Goal: Task Accomplishment & Management: Use online tool/utility

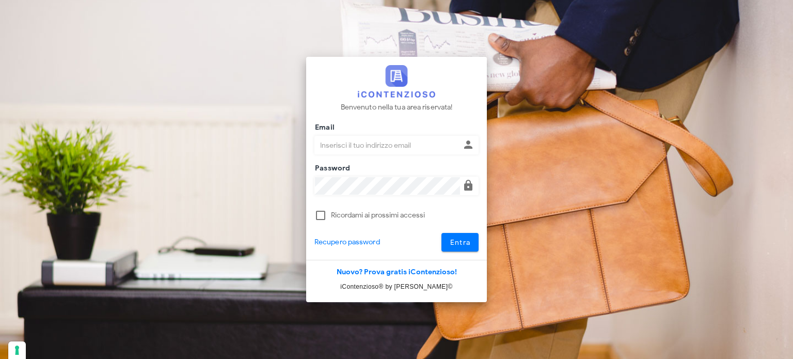
type input "[EMAIL_ADDRESS][DOMAIN_NAME]"
click at [454, 251] on div "Benvenuto nella tua area riservata! Email avvocatobrunomaviglia@gmail.com Passw…" at bounding box center [396, 158] width 181 height 203
click at [456, 247] on button "Entra" at bounding box center [460, 242] width 38 height 19
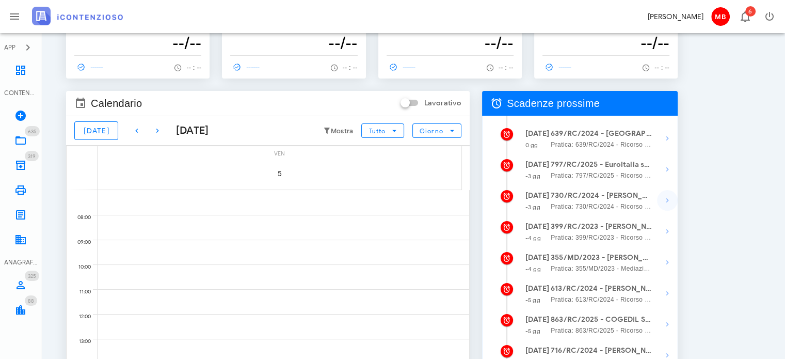
scroll to position [52, 0]
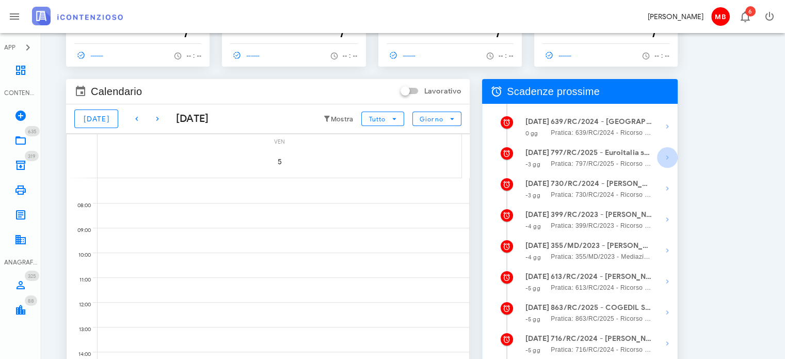
click at [665, 158] on icon "button" at bounding box center [667, 157] width 12 height 12
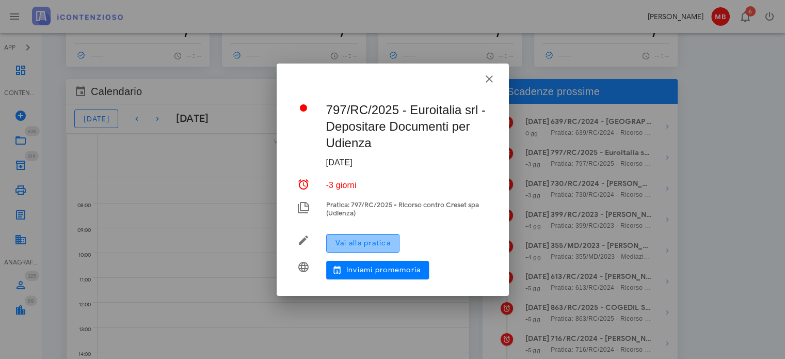
click at [391, 245] on span "Vai alla pratica" at bounding box center [363, 242] width 56 height 9
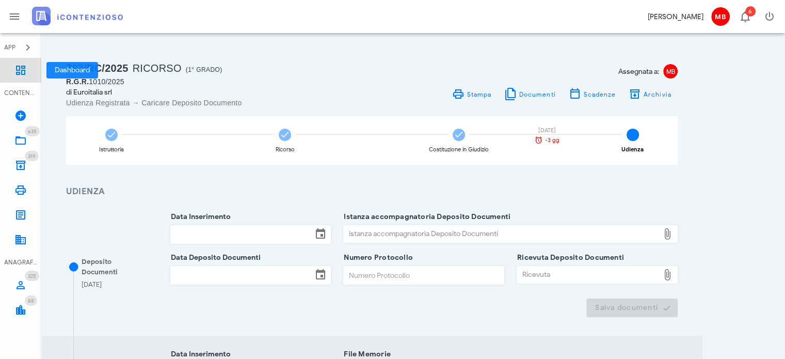
click at [21, 73] on icon at bounding box center [20, 70] width 12 height 12
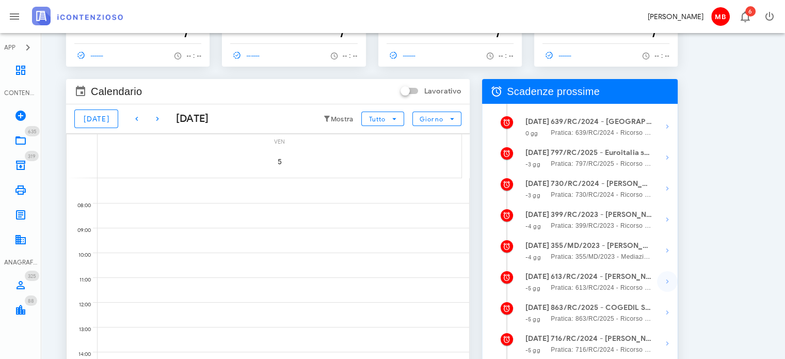
scroll to position [103, 0]
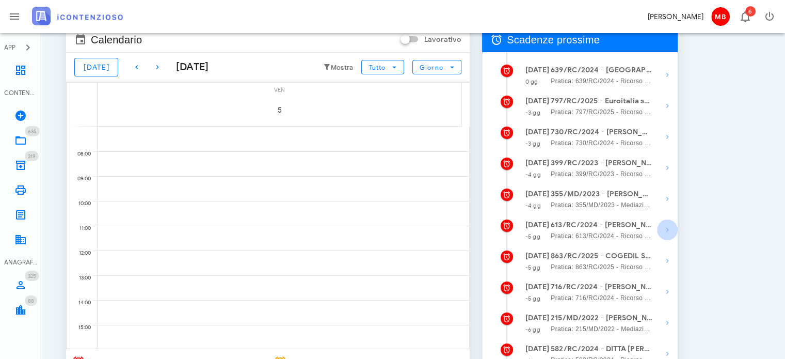
click at [669, 231] on icon "button" at bounding box center [667, 229] width 12 height 12
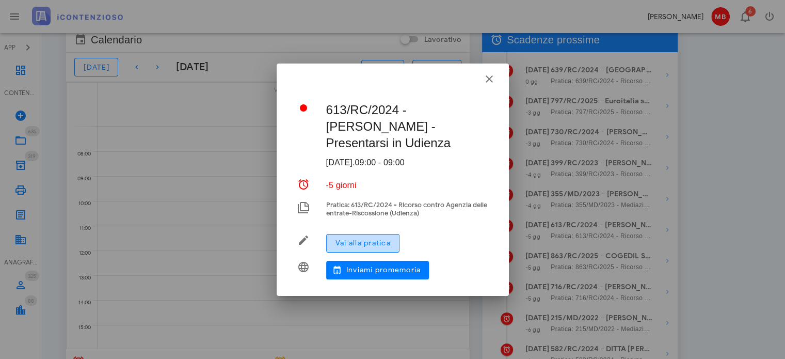
click at [373, 245] on span "Vai alla pratica" at bounding box center [363, 242] width 56 height 9
